Goal: Transaction & Acquisition: Purchase product/service

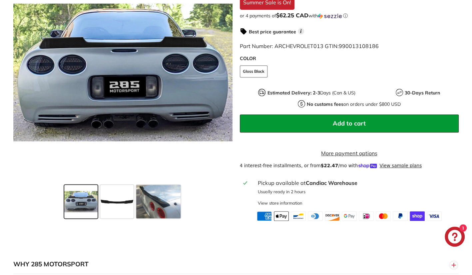
scroll to position [200, 0]
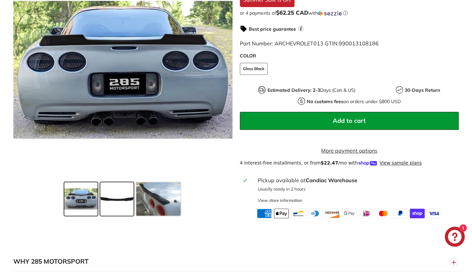
click at [109, 194] on span at bounding box center [116, 198] width 33 height 33
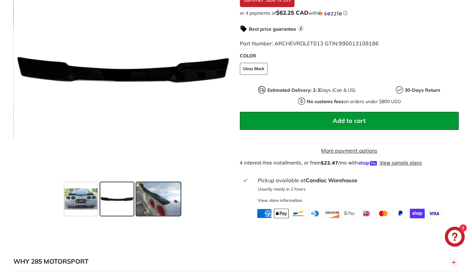
click at [152, 197] on span at bounding box center [158, 198] width 44 height 33
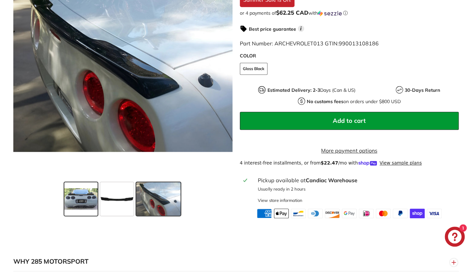
click at [88, 193] on span at bounding box center [80, 198] width 33 height 33
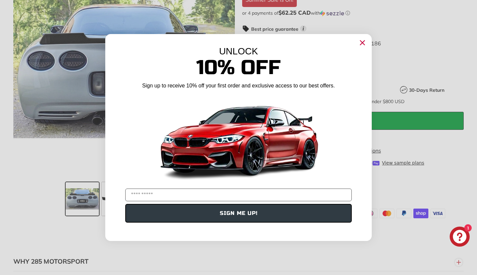
click at [361, 42] on icon "Close dialog" at bounding box center [363, 43] width 4 height 4
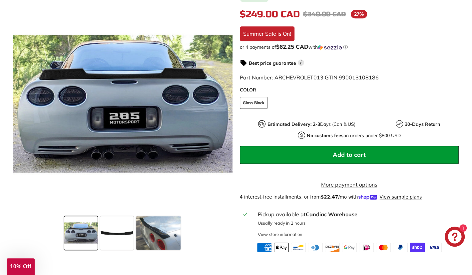
scroll to position [167, 0]
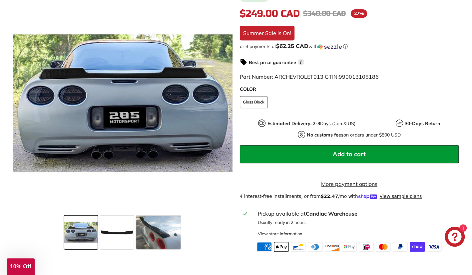
click at [315, 210] on strong "Candiac Warehouse" at bounding box center [332, 213] width 52 height 7
click at [278, 230] on div "View store information" at bounding box center [280, 233] width 44 height 6
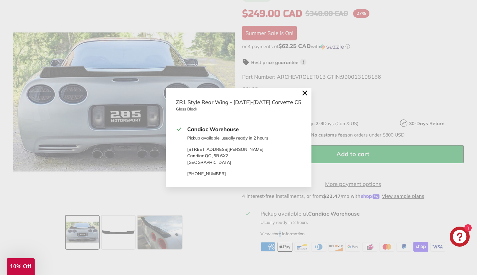
click at [301, 96] on icon ".cls-1{fill:none;stroke:#000;stroke-miterlimit:10;stroke-width:2px}" at bounding box center [304, 92] width 9 height 9
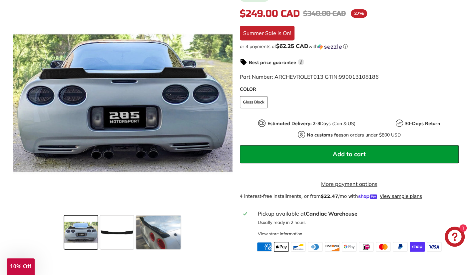
click at [386, 96] on fieldset "COLOR Gloss Black" at bounding box center [349, 105] width 219 height 19
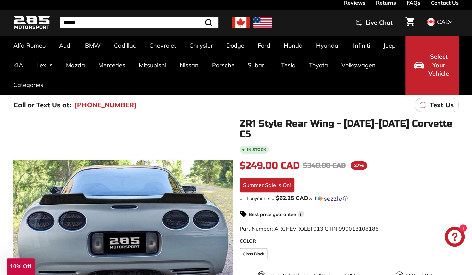
scroll to position [133, 0]
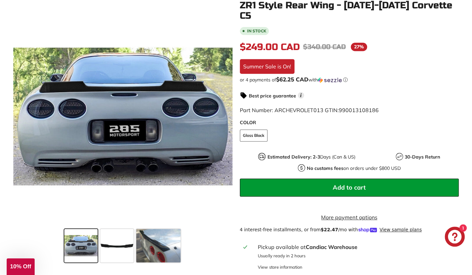
click at [351, 180] on button "Add to cart" at bounding box center [349, 187] width 219 height 18
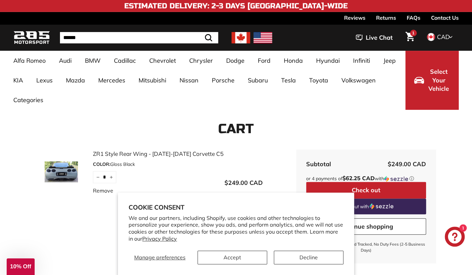
click at [412, 35] on span "1" at bounding box center [413, 33] width 2 height 4
click at [241, 259] on button "Accept" at bounding box center [233, 257] width 70 height 14
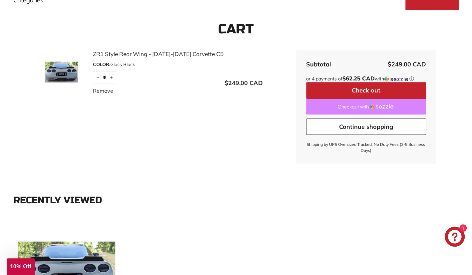
scroll to position [100, 0]
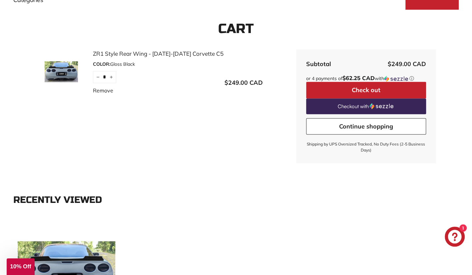
click at [351, 85] on button "Check out" at bounding box center [366, 90] width 120 height 17
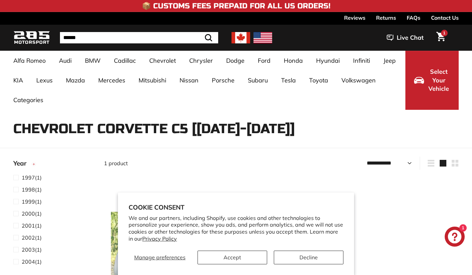
select select "**********"
